Goal: Information Seeking & Learning: Find specific fact

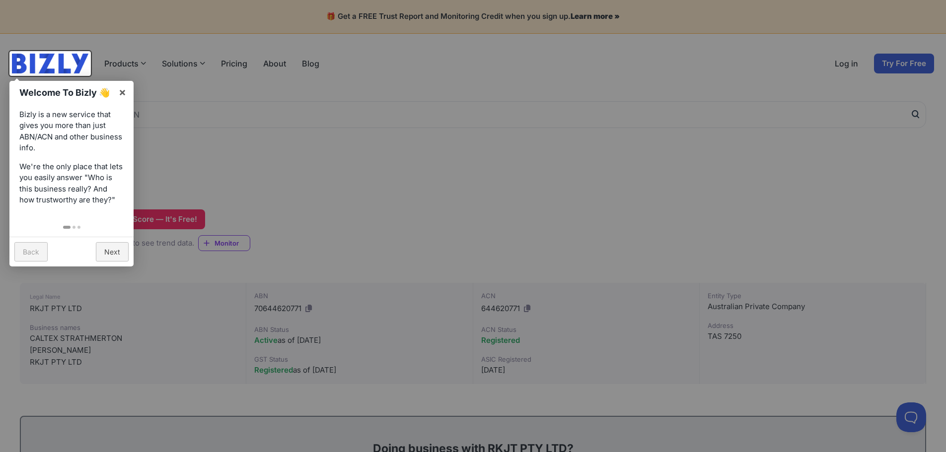
click at [233, 153] on div at bounding box center [473, 226] width 946 height 452
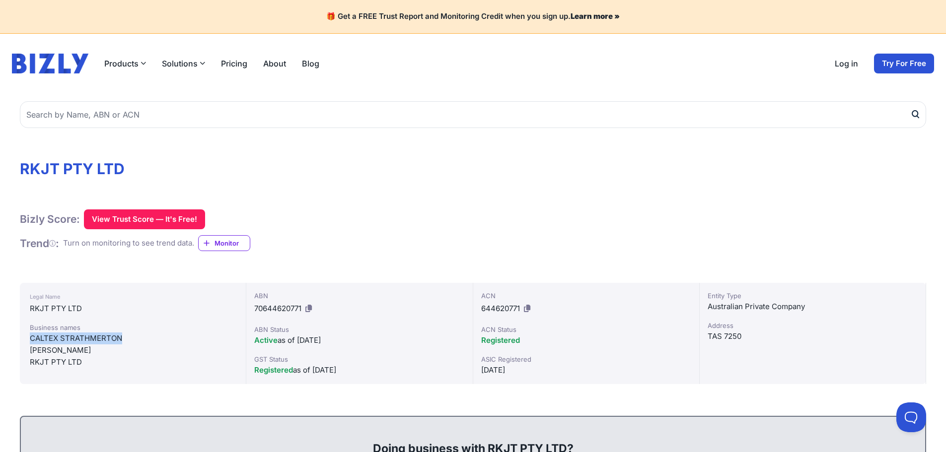
drag, startPoint x: 29, startPoint y: 338, endPoint x: 131, endPoint y: 340, distance: 101.8
click at [131, 340] on div "Legal Name RKJT PTY LTD Business names CALTEX STRATHMERTON LIBERTY KERANG RKJT …" at bounding box center [133, 333] width 226 height 101
drag, startPoint x: 30, startPoint y: 351, endPoint x: 104, endPoint y: 353, distance: 73.5
click at [104, 353] on div "LIBERTY KERANG" at bounding box center [133, 351] width 206 height 12
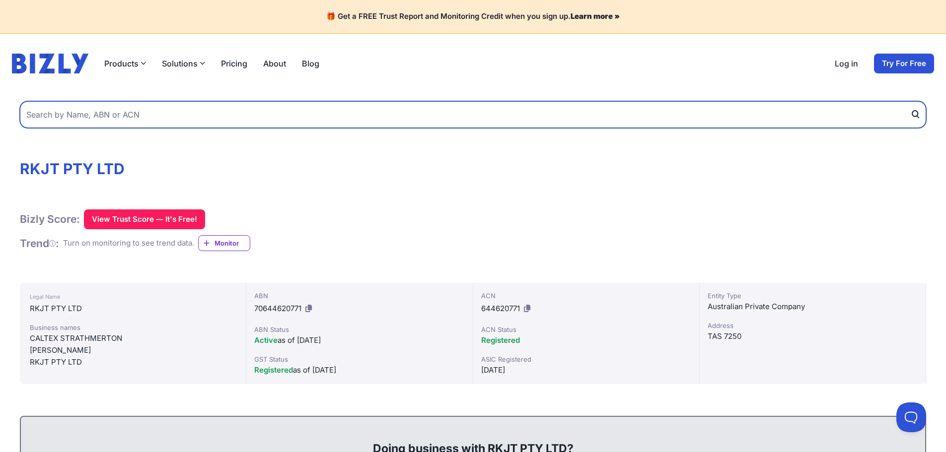
click at [133, 120] on input "text" at bounding box center [473, 114] width 906 height 27
paste input "Goomboorian Property Pty Ltd"
type input "Goomboorian Property Pty Ltd"
click at [910, 101] on button "submit" at bounding box center [918, 114] width 16 height 27
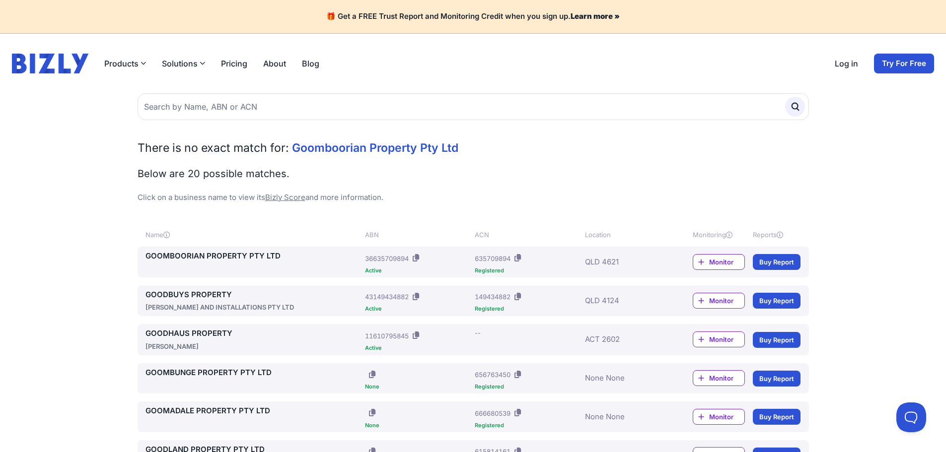
click at [639, 260] on div "QLD 4621" at bounding box center [624, 262] width 78 height 23
drag, startPoint x: 723, startPoint y: 262, endPoint x: 570, endPoint y: 266, distance: 153.0
click at [573, 266] on div "GOOMBOORIAN PROPERTY PTY LTD ABN: 36635709894 Active ACN: 635709894 Registered …" at bounding box center [472, 262] width 655 height 23
click at [491, 269] on div "Registered" at bounding box center [528, 270] width 106 height 5
click at [241, 255] on link "GOOMBOORIAN PROPERTY PTY LTD" at bounding box center [253, 256] width 216 height 11
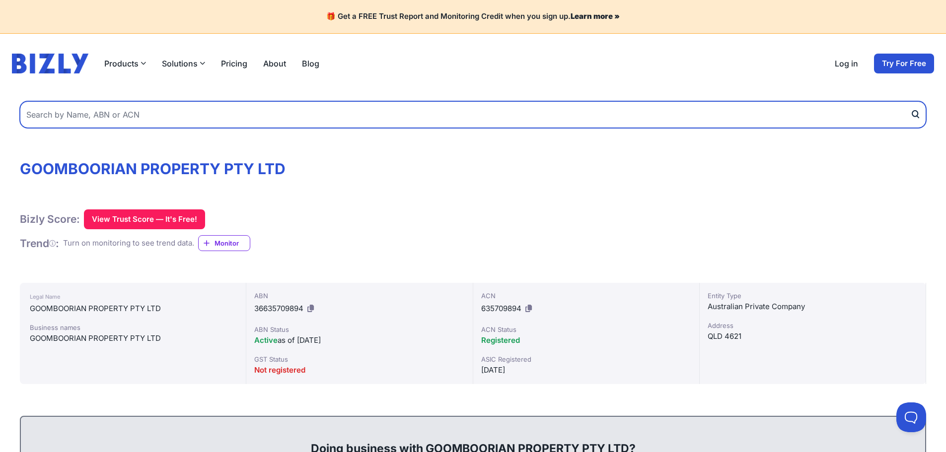
click at [225, 119] on input "text" at bounding box center [473, 114] width 906 height 27
paste input "[PERSON_NAME] ROBE TOURIST PARK PTY LTD"
type input "[PERSON_NAME] ROBE TOURIST PARK PTY LTD"
click at [910, 101] on button "submit" at bounding box center [918, 114] width 16 height 27
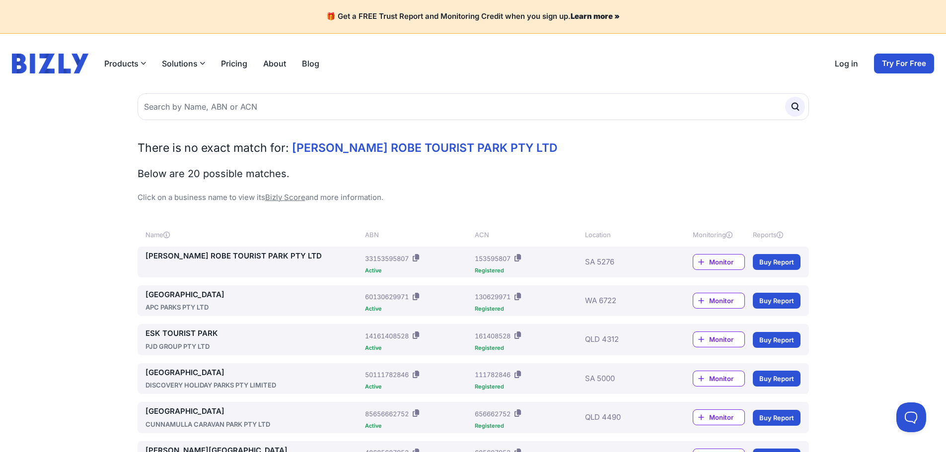
click at [247, 254] on link "CARTER'S ROBE TOURIST PARK PTY LTD" at bounding box center [253, 256] width 216 height 11
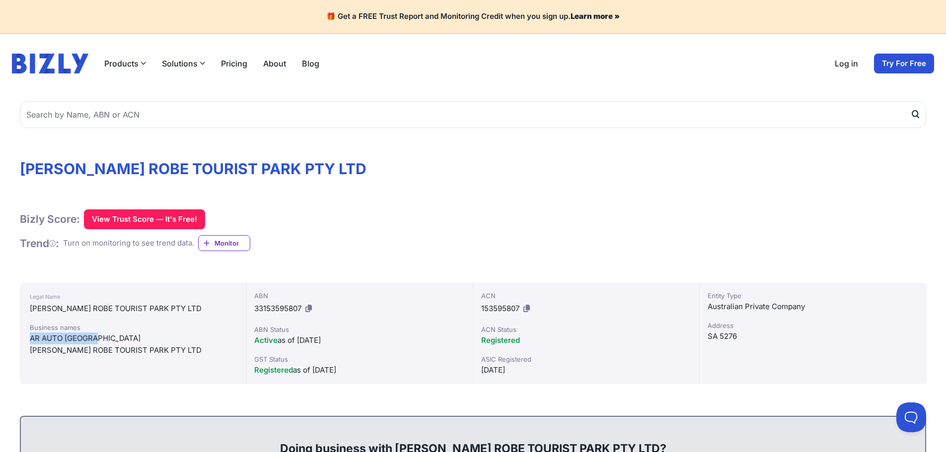
drag, startPoint x: 29, startPoint y: 339, endPoint x: 97, endPoint y: 334, distance: 68.2
click at [97, 334] on div "Legal Name CARTER'S ROBE TOURIST PARK PTY LTD Business names AR AUTO PORT NT CA…" at bounding box center [133, 333] width 226 height 101
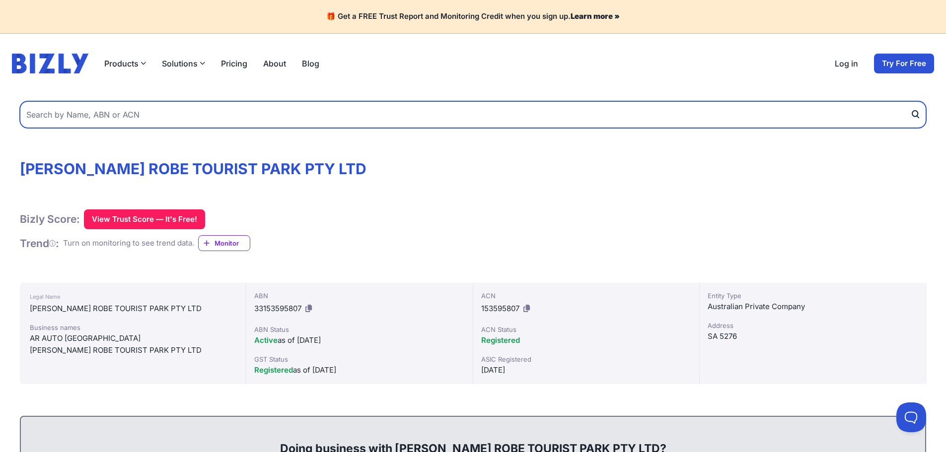
click at [123, 117] on input "text" at bounding box center [473, 114] width 906 height 27
paste input "JAYGAY PROPERTY PTY LTD"
type input "JAYGAY PROPERTY PTY LTD"
click at [910, 101] on button "submit" at bounding box center [918, 114] width 16 height 27
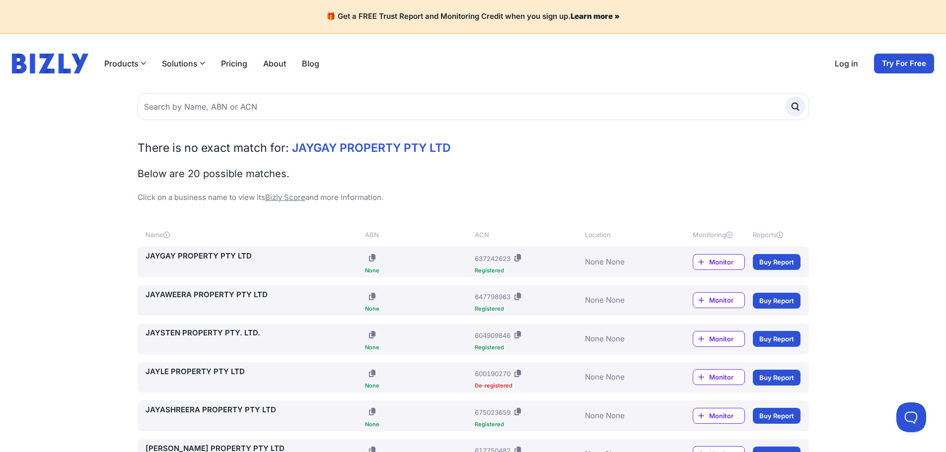
click at [256, 258] on link "JAYGAY PROPERTY PTY LTD" at bounding box center [253, 256] width 216 height 11
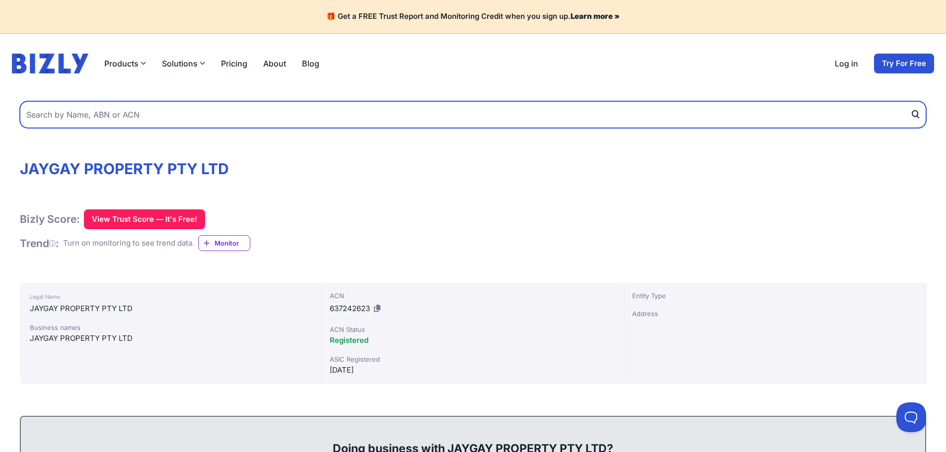
click at [144, 110] on input "text" at bounding box center [473, 114] width 906 height 27
paste input "ZOUKI AT MH PTY LTD"
type input "ZOUKI AT MH PTY LTD"
click at [910, 101] on button "submit" at bounding box center [918, 114] width 16 height 27
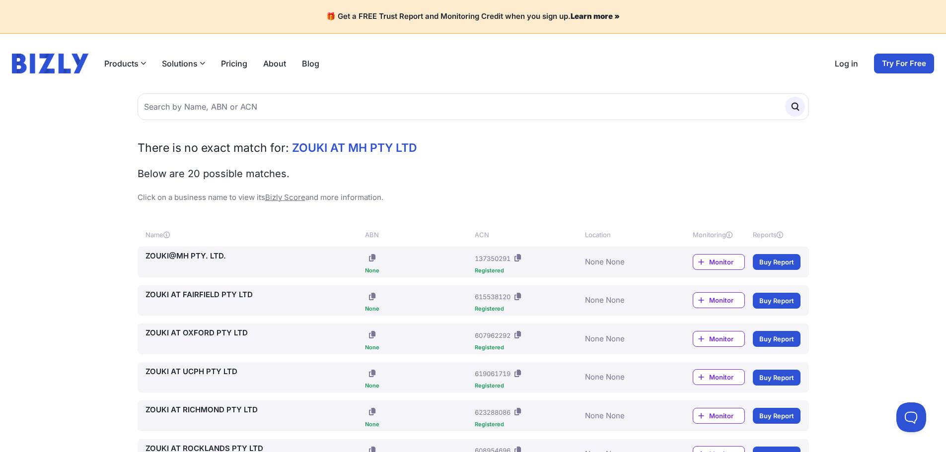
click at [221, 256] on link "ZOUKI@MH PTY. LTD." at bounding box center [253, 256] width 216 height 11
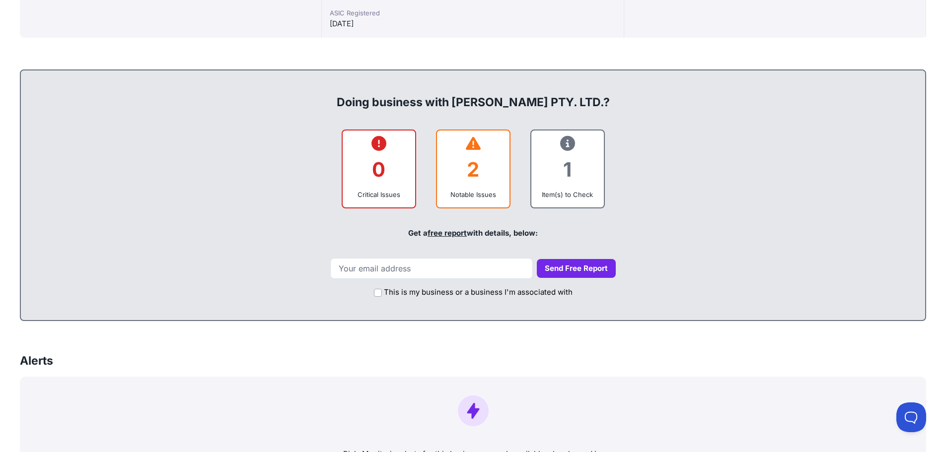
scroll to position [348, 0]
